Goal: Register for event/course

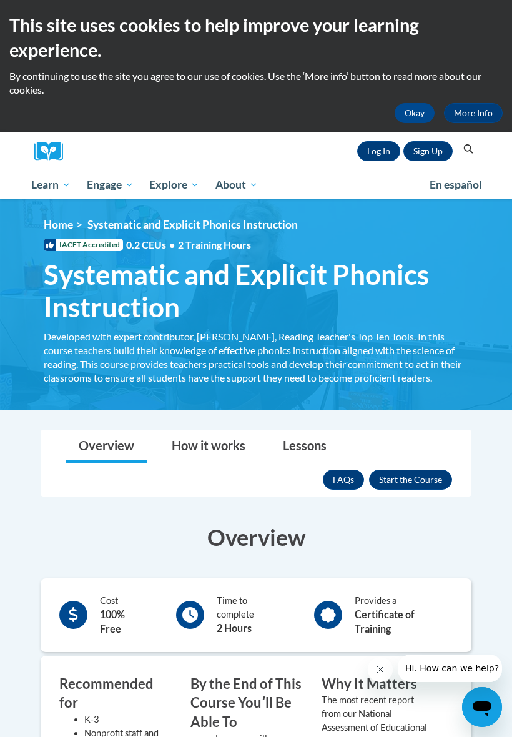
click at [377, 155] on link "Log In" at bounding box center [378, 151] width 43 height 20
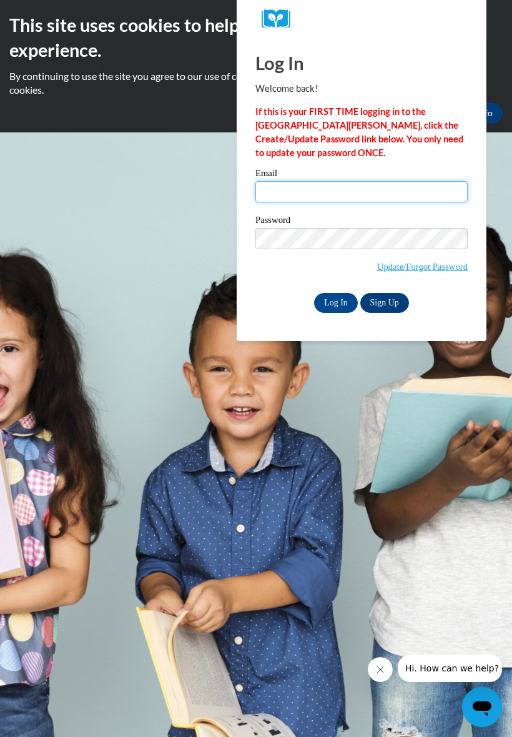
click at [332, 199] on input "Email" at bounding box center [361, 191] width 212 height 21
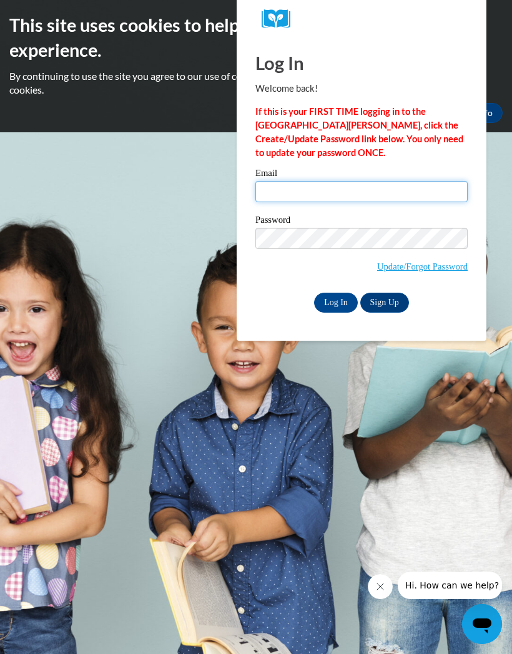
type input "letitiaanderson@gmail.com"
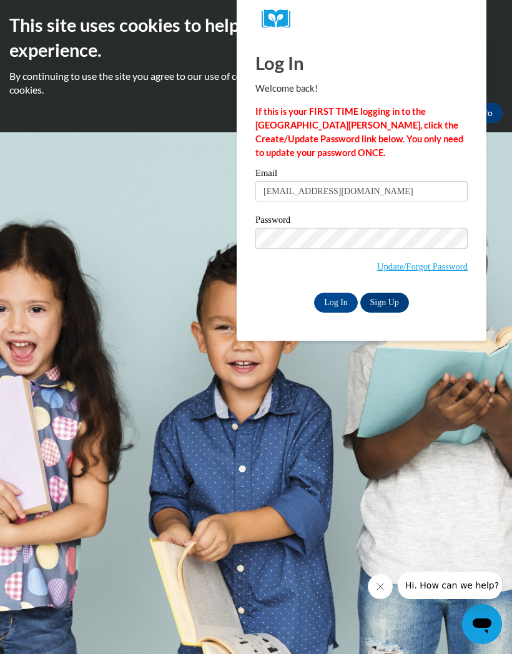
click at [336, 303] on input "Log In" at bounding box center [336, 303] width 44 height 20
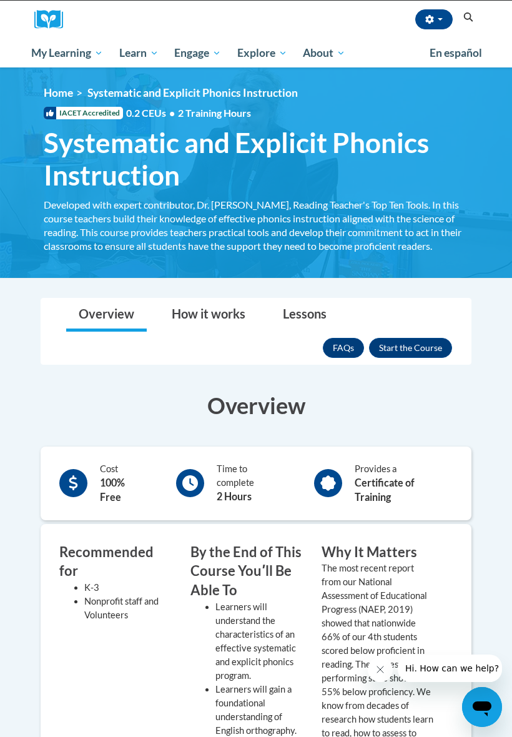
scroll to position [121, 0]
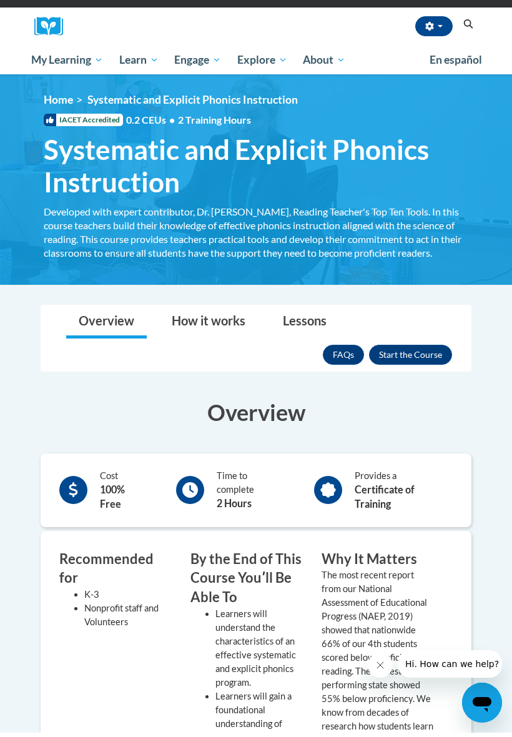
click at [418, 357] on button "Enroll" at bounding box center [410, 359] width 83 height 20
